Goal: Transaction & Acquisition: Obtain resource

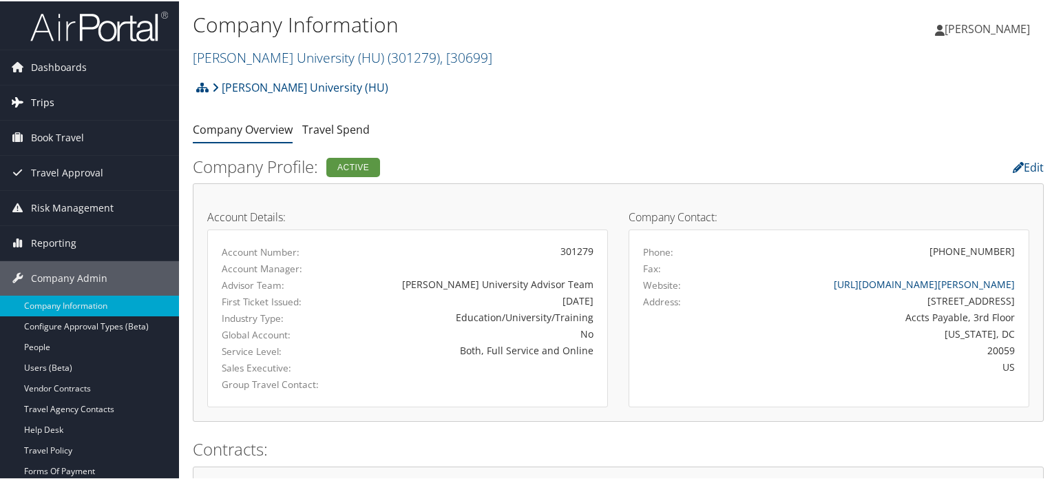
click at [61, 95] on link "Trips" at bounding box center [89, 101] width 179 height 34
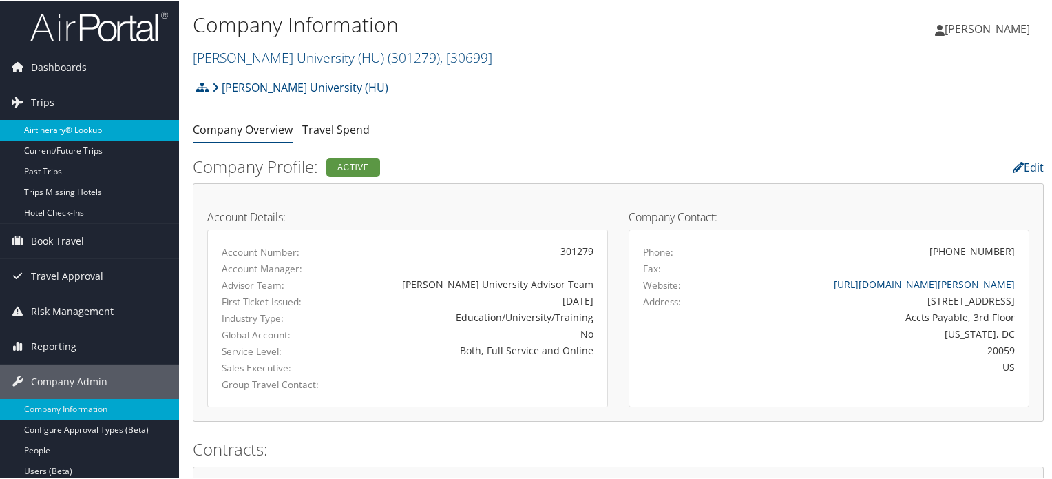
click at [74, 121] on link "Airtinerary® Lookup" at bounding box center [89, 128] width 179 height 21
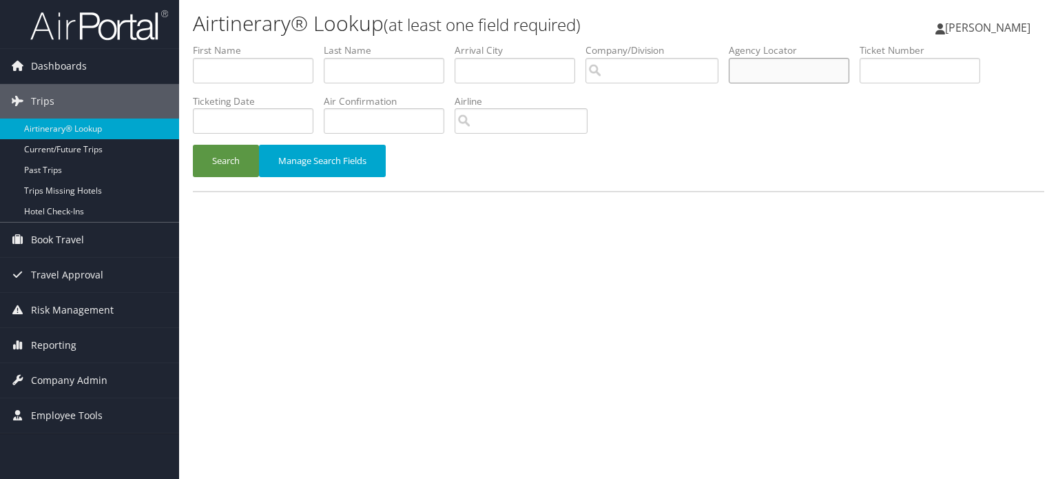
click at [740, 73] on input "text" at bounding box center [789, 70] width 121 height 25
paste input "DGYB5R"
click at [207, 169] on button "Search" at bounding box center [226, 161] width 66 height 32
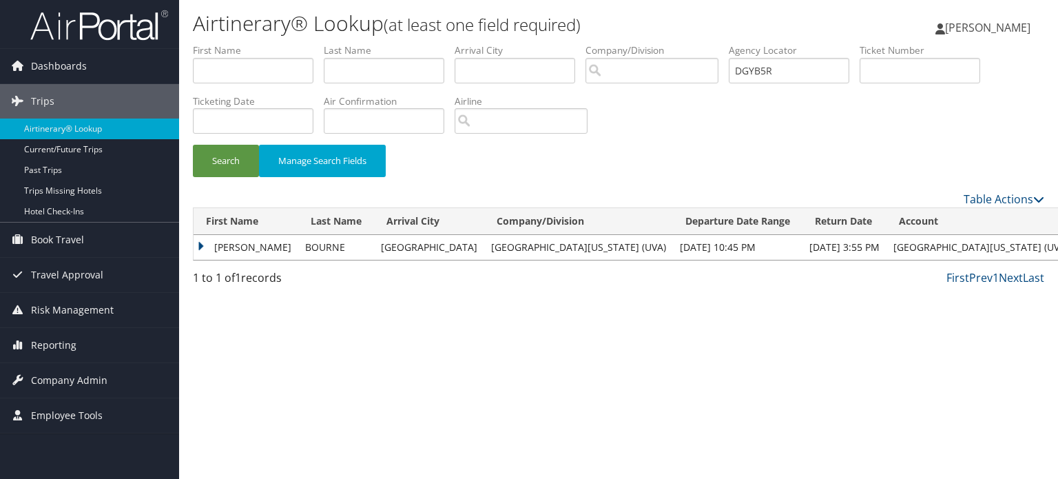
click at [237, 247] on td "PHILIP ERIC" at bounding box center [245, 247] width 105 height 25
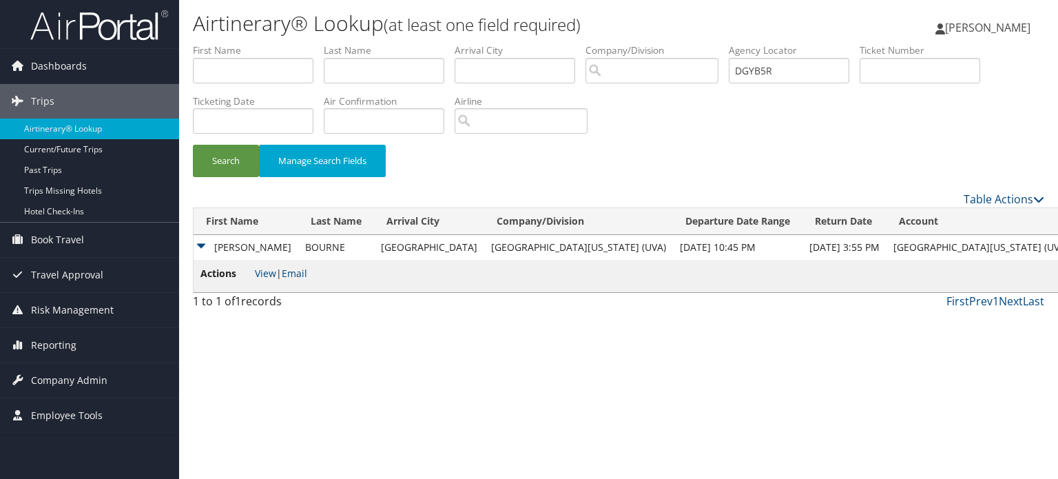
click at [259, 266] on li "Actions View | Email" at bounding box center [253, 276] width 107 height 20
click at [260, 271] on link "View" at bounding box center [265, 272] width 21 height 13
drag, startPoint x: 797, startPoint y: 70, endPoint x: 608, endPoint y: 93, distance: 190.1
click at [610, 43] on ul "First Name Last Name Departure City Arrival City Company/Division Airport/City …" at bounding box center [618, 43] width 851 height 0
paste input "L8575"
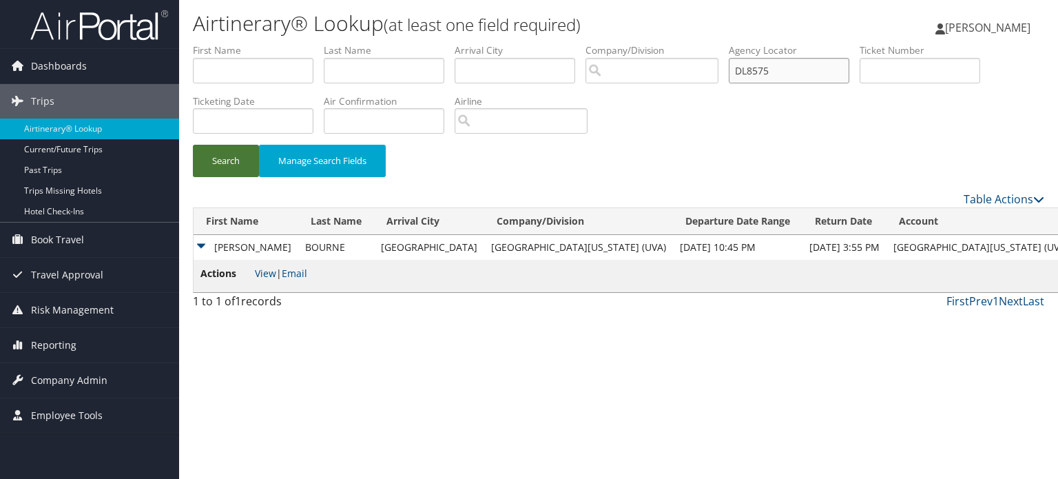
type input "DL8575"
click at [220, 169] on button "Search" at bounding box center [226, 161] width 66 height 32
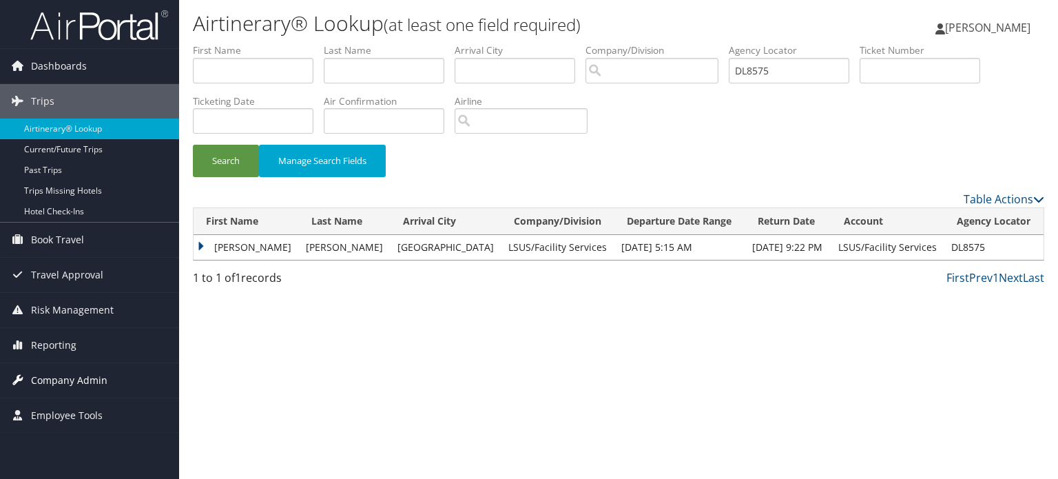
click at [89, 371] on span "Company Admin" at bounding box center [69, 380] width 76 height 34
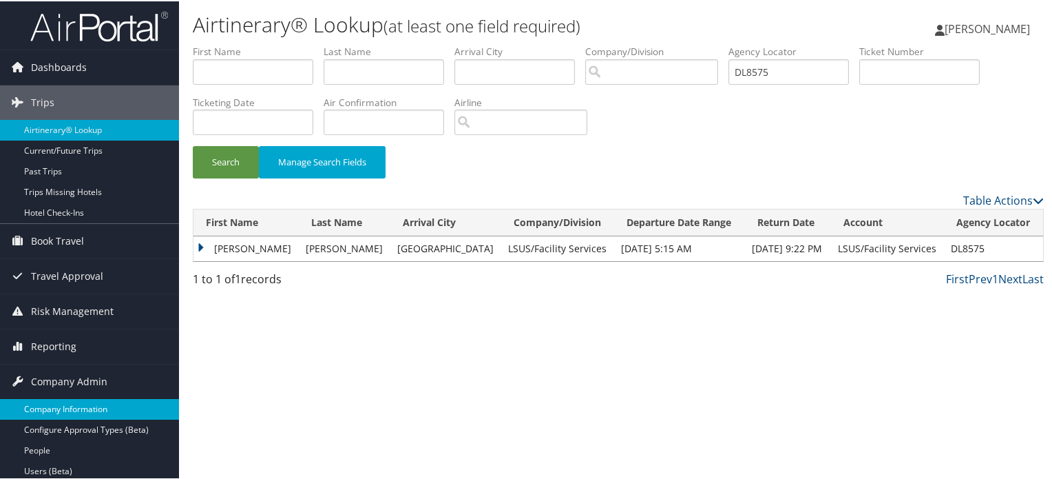
click at [98, 401] on link "Company Information" at bounding box center [89, 407] width 179 height 21
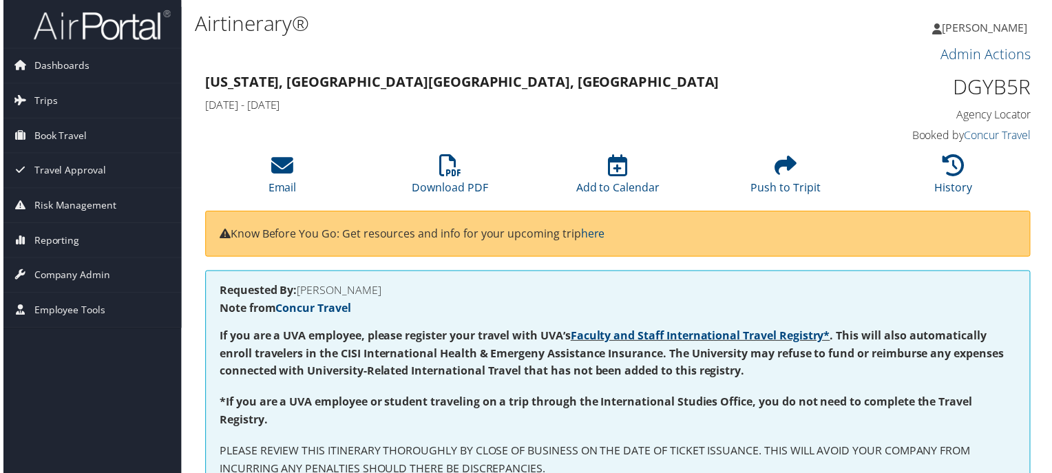
click at [402, 170] on li "Download PDF" at bounding box center [449, 177] width 169 height 56
click at [462, 176] on li "Download PDF" at bounding box center [449, 177] width 169 height 56
